Goal: Check status: Check status

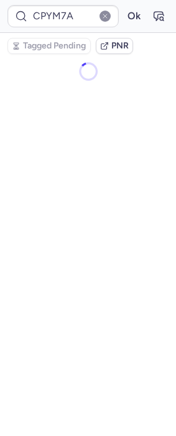
type input "001KUL"
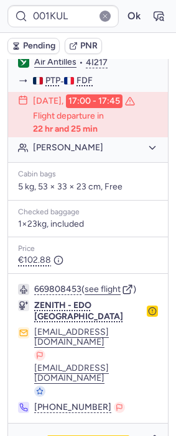
scroll to position [308, 0]
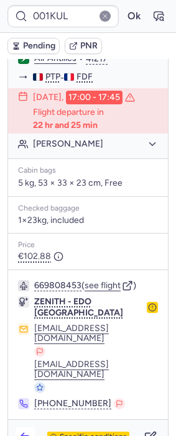
click at [27, 431] on icon "button" at bounding box center [25, 437] width 12 height 12
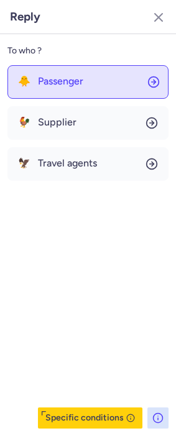
click at [75, 78] on span "Passenger" at bounding box center [60, 81] width 45 height 11
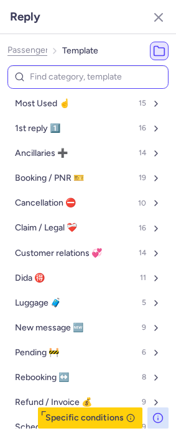
click at [61, 74] on input at bounding box center [87, 77] width 161 height 24
type input "vo"
select select "en"
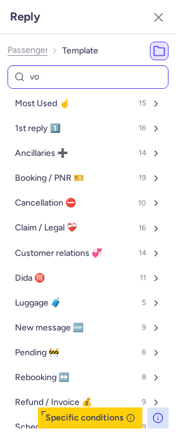
select select "en"
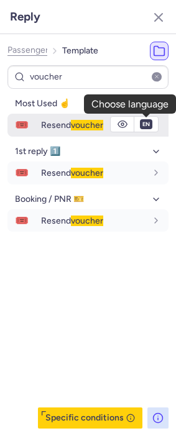
type input "voucher"
click at [147, 124] on select "fr en de nl pt es it ru" at bounding box center [145, 124] width 11 height 10
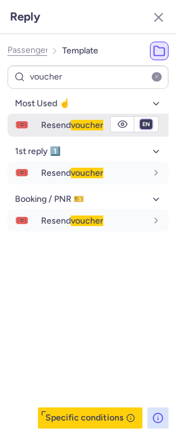
select select "fr"
click at [140, 119] on select "fr en de nl pt es it ru" at bounding box center [145, 124] width 11 height 10
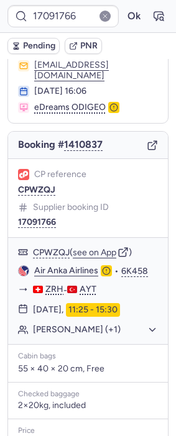
scroll to position [194, 0]
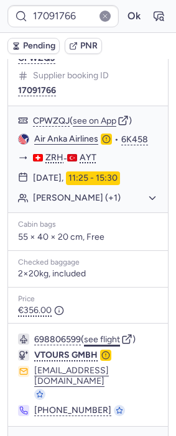
click at [110, 335] on button "see flight" at bounding box center [102, 340] width 36 height 10
click at [105, 335] on button "see flight" at bounding box center [102, 340] width 36 height 10
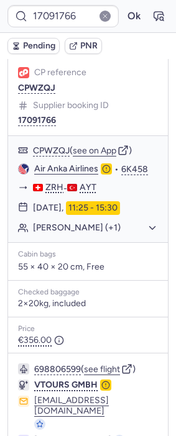
scroll to position [125, 0]
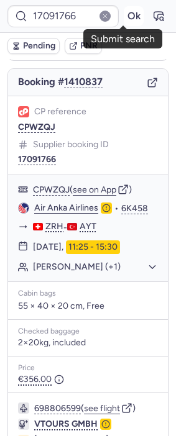
click at [124, 11] on button "Ok" at bounding box center [134, 16] width 20 height 20
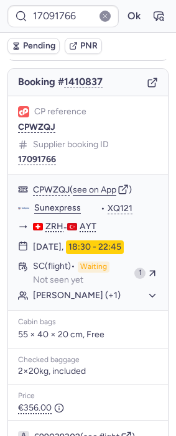
type input "CPYM7A"
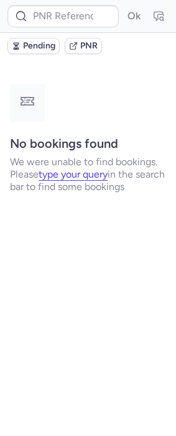
scroll to position [0, 0]
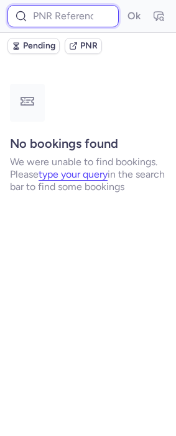
click at [63, 19] on input at bounding box center [62, 16] width 111 height 22
paste input "CPBGUU"
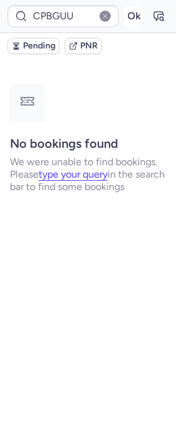
click at [130, 14] on button "Ok" at bounding box center [134, 16] width 20 height 20
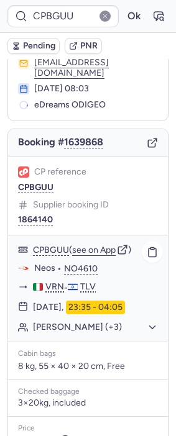
scroll to position [69, 0]
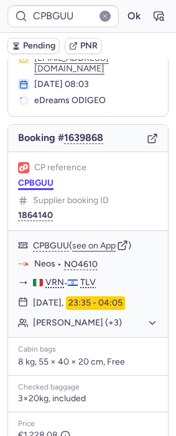
click at [39, 178] on button "CPBGUU" at bounding box center [35, 183] width 35 height 10
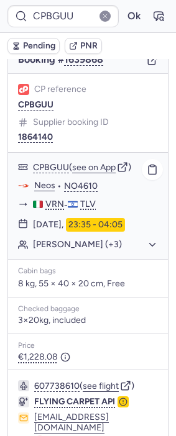
scroll to position [110, 0]
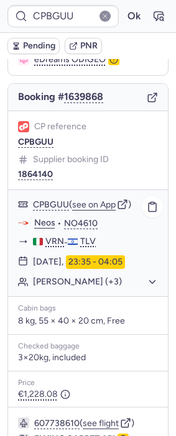
click at [97, 277] on button "[PERSON_NAME] (+3)" at bounding box center [95, 282] width 125 height 11
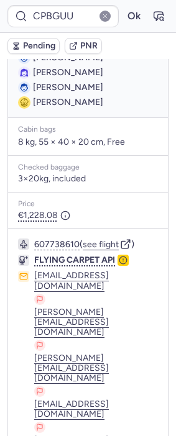
scroll to position [379, 0]
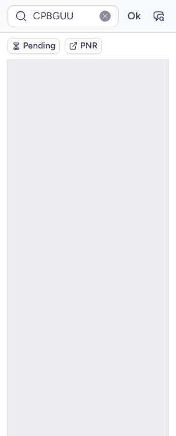
scroll to position [60, 0]
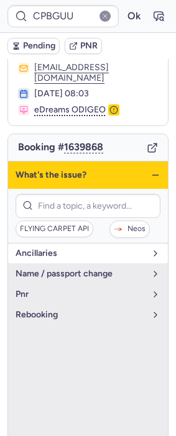
click at [83, 249] on span "Ancillaries" at bounding box center [81, 254] width 130 height 10
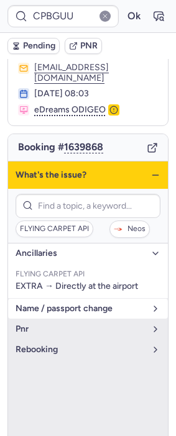
click at [81, 304] on span "name / passport change" at bounding box center [81, 309] width 130 height 10
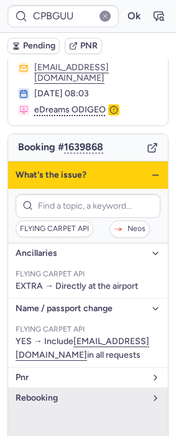
click at [63, 379] on span "pnr" at bounding box center [81, 378] width 130 height 10
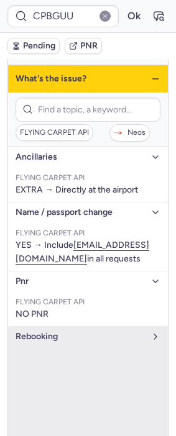
scroll to position [198, 0]
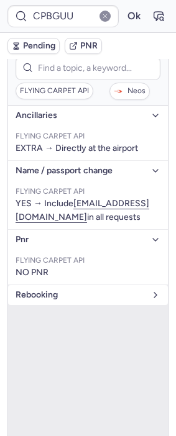
click at [80, 293] on span "rebooking" at bounding box center [81, 295] width 130 height 10
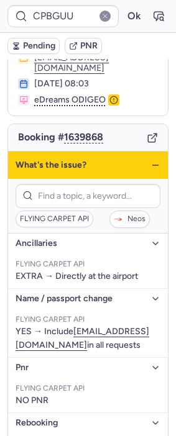
scroll to position [0, 0]
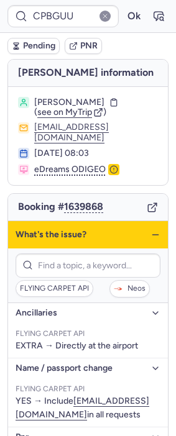
click at [150, 230] on icon "button" at bounding box center [155, 235] width 10 height 10
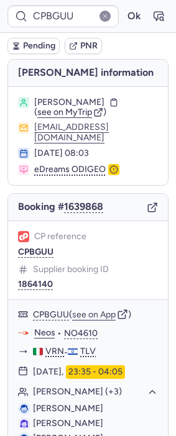
type input "CPYM7A"
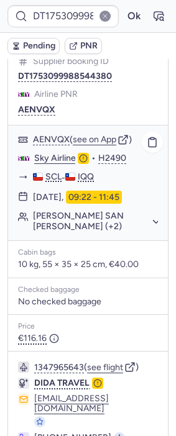
scroll to position [228, 0]
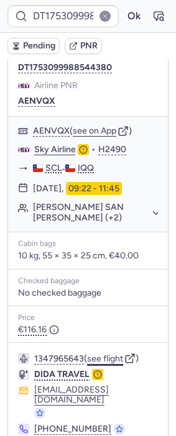
click at [108, 354] on button "see flight" at bounding box center [105, 359] width 36 height 10
click at [98, 354] on button "see flight" at bounding box center [105, 359] width 36 height 10
click at [124, 9] on button "Ok" at bounding box center [134, 16] width 20 height 20
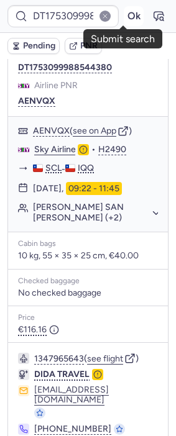
click at [124, 19] on button "Ok" at bounding box center [134, 16] width 20 height 20
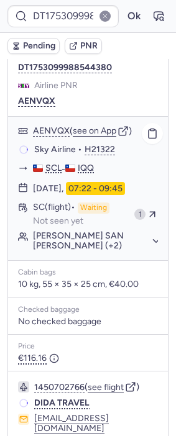
type input "CPYM7A"
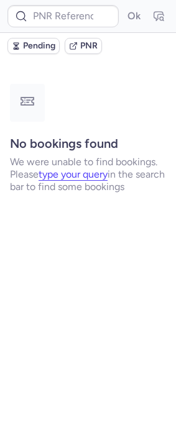
scroll to position [0, 0]
type input "CPYM7A"
